Goal: Task Accomplishment & Management: Manage account settings

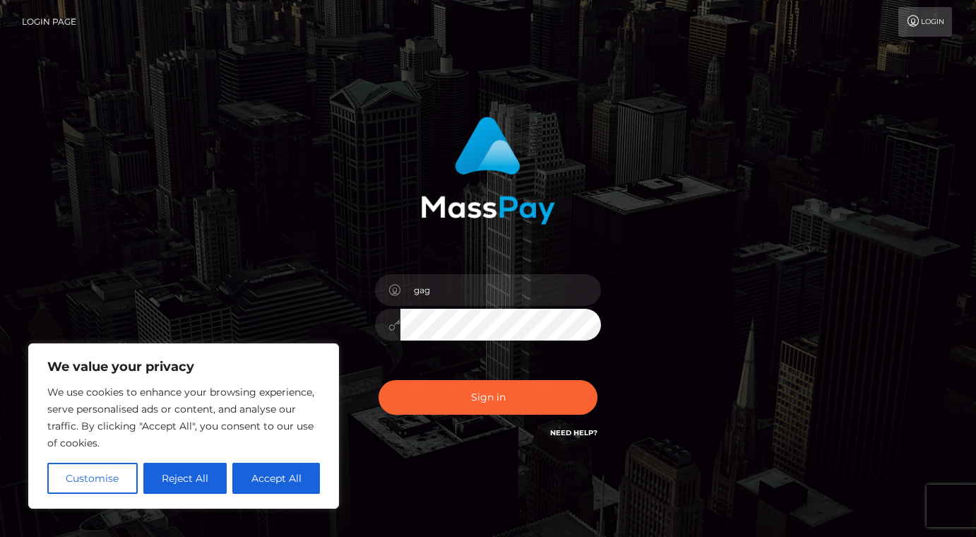
click at [443, 283] on input "gag" at bounding box center [500, 290] width 201 height 32
type input "gabi-epple@gmx.de"
click at [378, 380] on button "Sign in" at bounding box center [487, 397] width 219 height 35
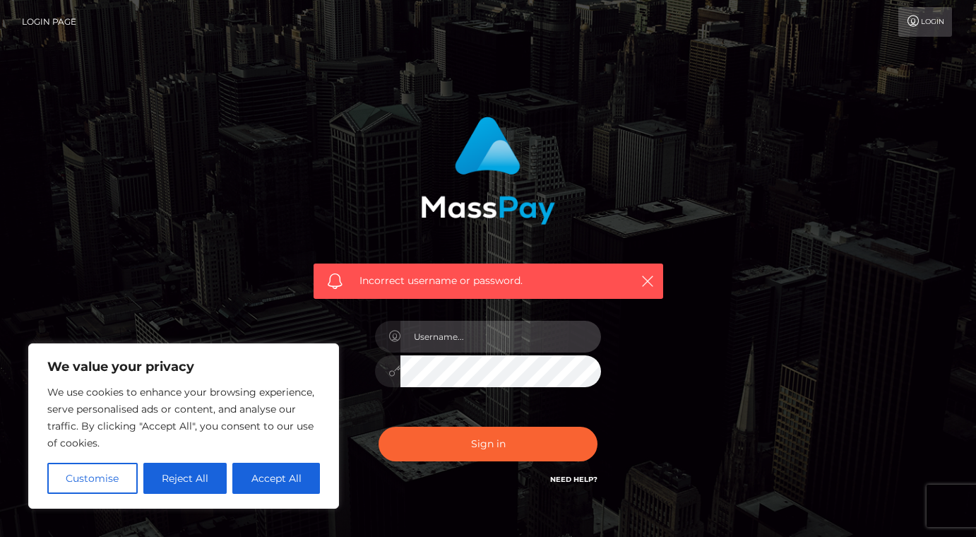
click at [432, 334] on input "text" at bounding box center [500, 337] width 201 height 32
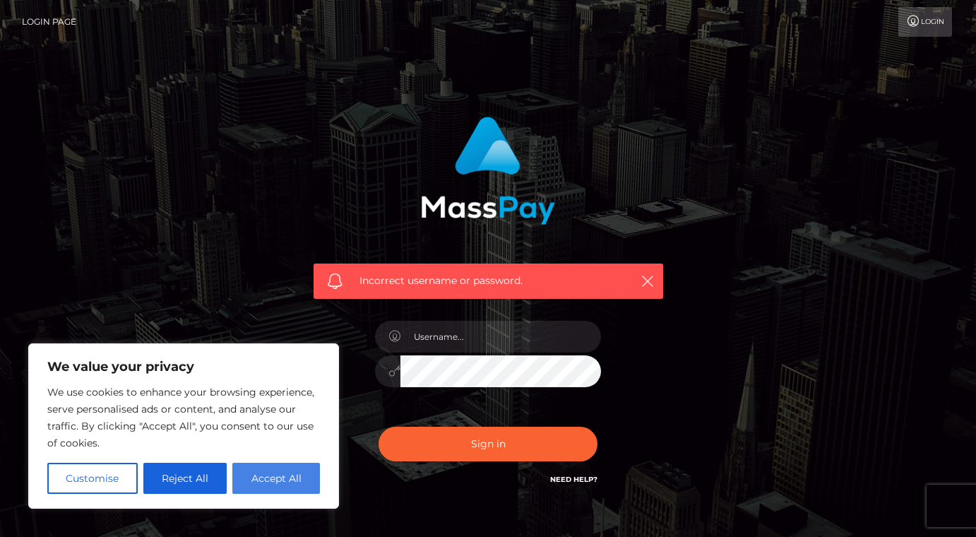
click at [251, 475] on button "Accept All" at bounding box center [276, 477] width 88 height 31
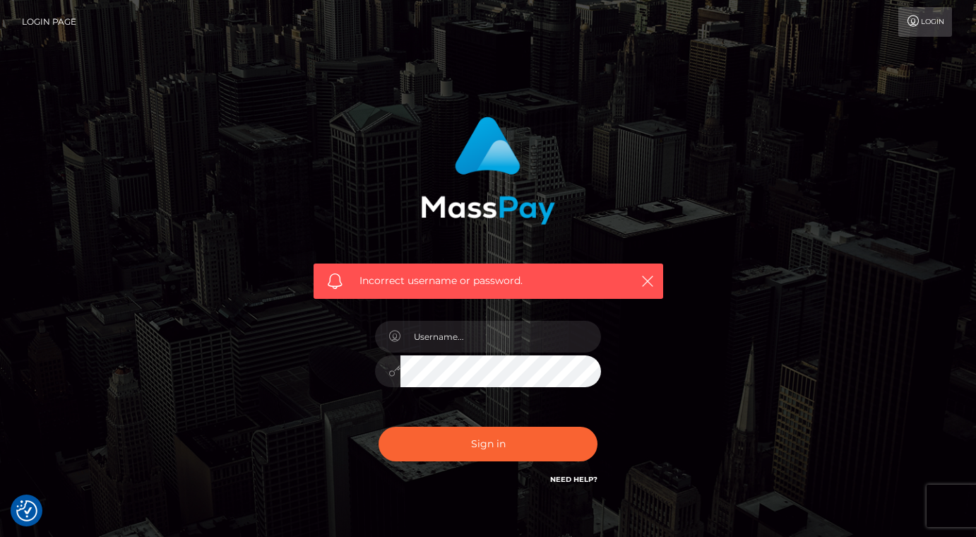
checkbox input "true"
drag, startPoint x: 433, startPoint y: 342, endPoint x: 445, endPoint y: 337, distance: 12.6
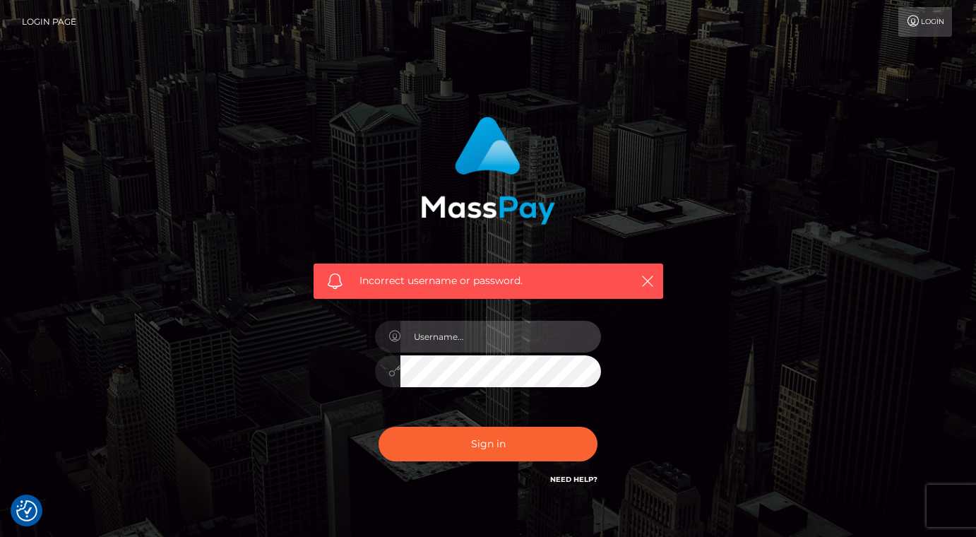
click at [433, 342] on input "text" at bounding box center [500, 337] width 201 height 32
type input "gabi-epple@gmx.de"
click at [378, 426] on button "Sign in" at bounding box center [487, 443] width 219 height 35
click at [472, 340] on input "text" at bounding box center [500, 337] width 201 height 32
type input "[EMAIL_ADDRESS][PERSON_NAME][DOMAIN_NAME]"
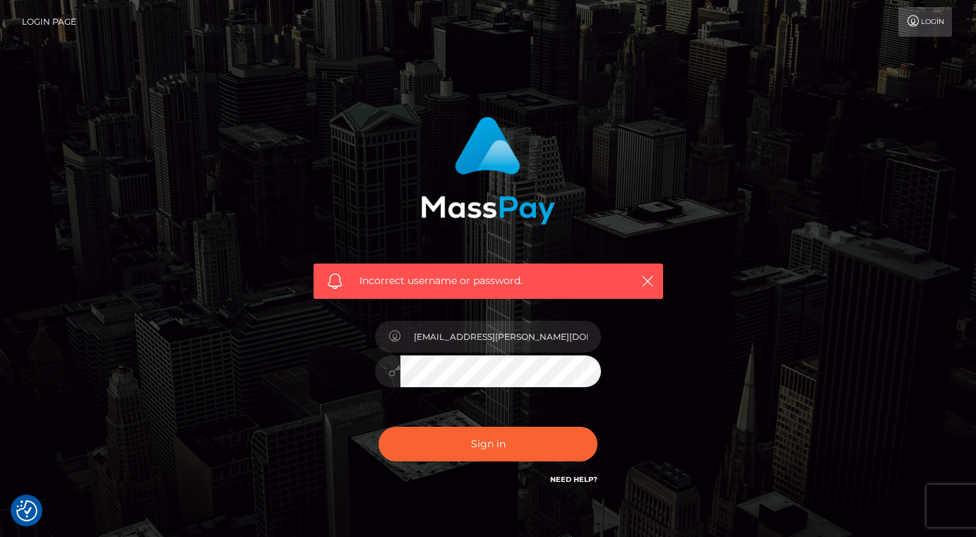
click at [378, 426] on button "Sign in" at bounding box center [487, 443] width 219 height 35
click at [465, 342] on input "text" at bounding box center [500, 337] width 201 height 32
click at [467, 341] on input "gabi-epple.gmx.de" at bounding box center [500, 337] width 201 height 32
drag, startPoint x: 463, startPoint y: 339, endPoint x: 455, endPoint y: 354, distance: 17.4
click at [462, 338] on input "gabi-epple.gmx.de" at bounding box center [500, 337] width 201 height 32
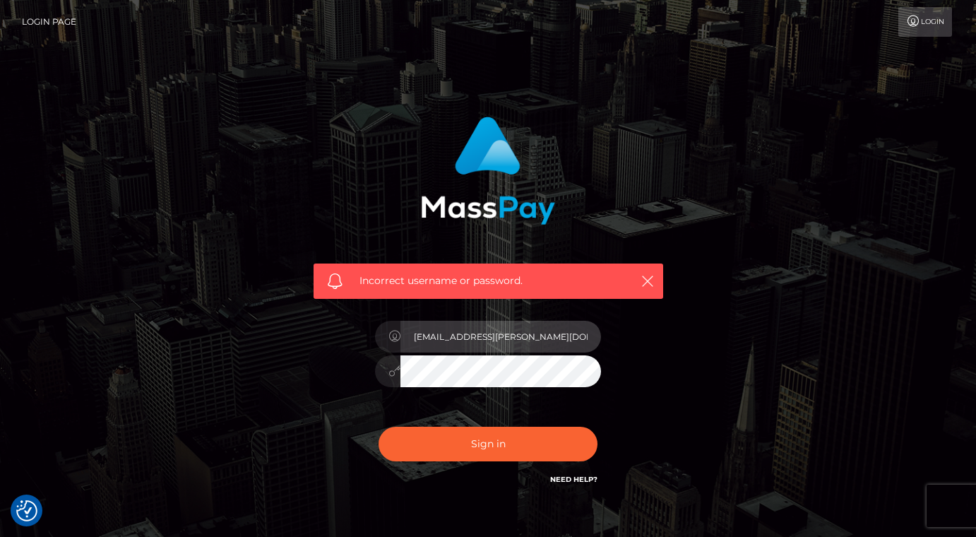
type input "[EMAIL_ADDRESS][PERSON_NAME][DOMAIN_NAME]"
click at [378, 426] on button "Sign in" at bounding box center [487, 443] width 219 height 35
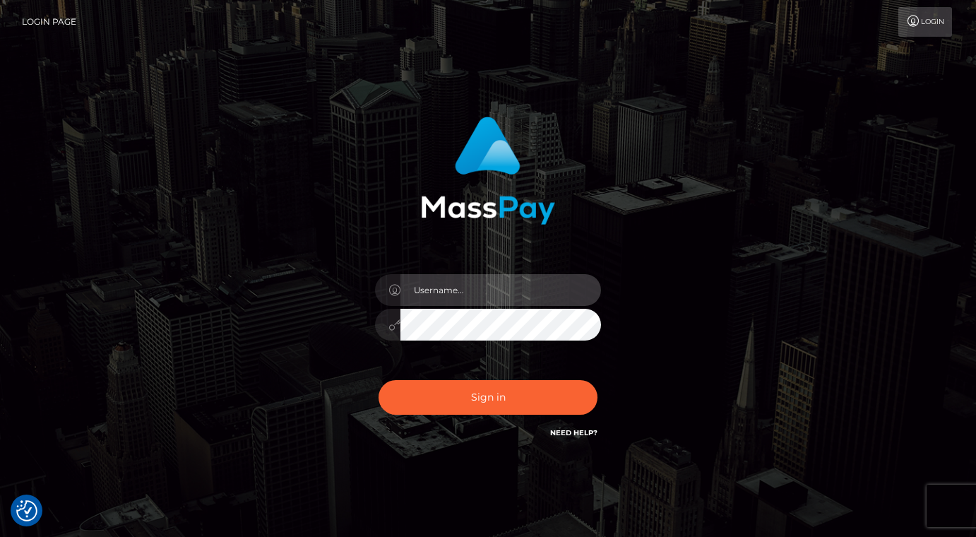
click at [450, 295] on input "text" at bounding box center [500, 290] width 201 height 32
type input "gabi-epple@gmx.de"
click at [388, 323] on icon at bounding box center [394, 324] width 12 height 11
click at [378, 380] on button "Sign in" at bounding box center [487, 397] width 219 height 35
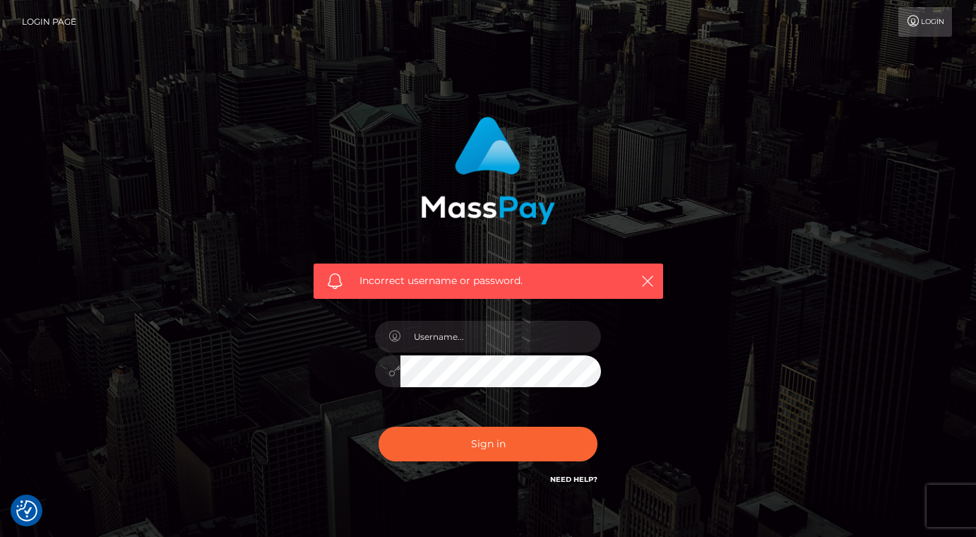
click at [915, 24] on icon at bounding box center [913, 21] width 15 height 11
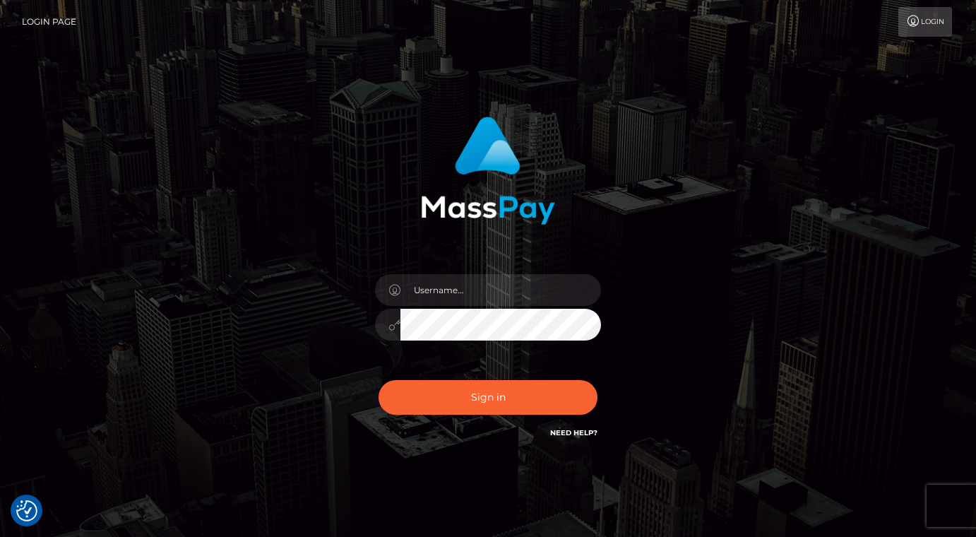
click at [919, 23] on link "Login" at bounding box center [925, 22] width 54 height 30
click at [443, 288] on input "text" at bounding box center [500, 290] width 201 height 32
type input "gabi-epple@gmx.de"
click at [378, 380] on button "Sign in" at bounding box center [487, 397] width 219 height 35
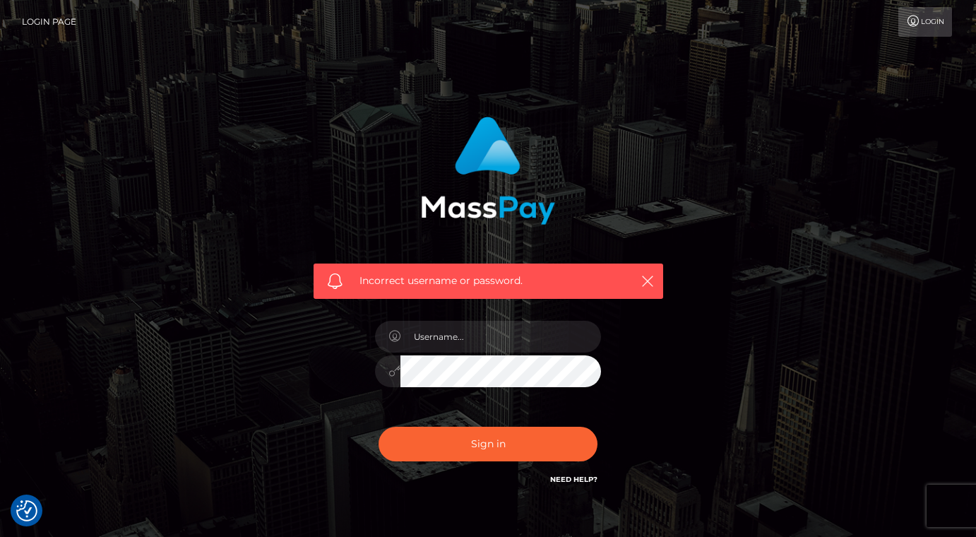
click at [923, 20] on link "Login" at bounding box center [925, 22] width 54 height 30
